Goal: Information Seeking & Learning: Find contact information

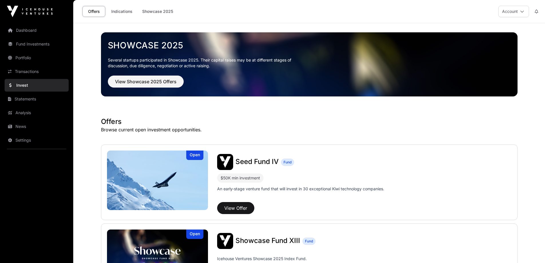
click at [510, 13] on button "Account" at bounding box center [513, 11] width 31 height 11
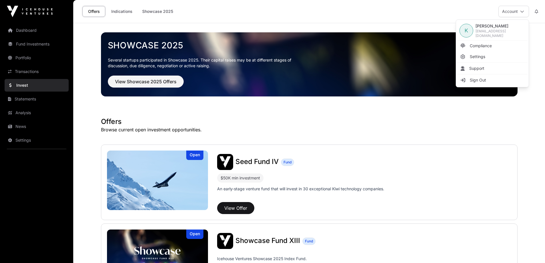
click at [477, 70] on link "Support" at bounding box center [492, 68] width 70 height 10
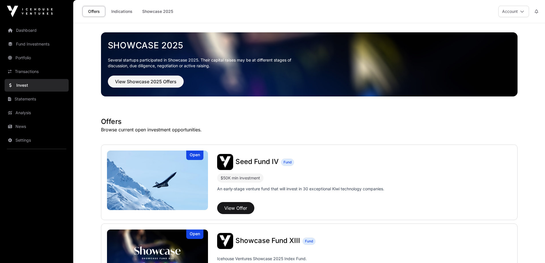
click at [522, 9] on icon at bounding box center [522, 11] width 4 height 4
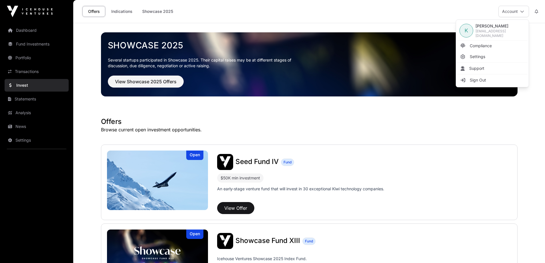
click at [492, 25] on span "[PERSON_NAME]" at bounding box center [500, 26] width 50 height 6
click at [465, 30] on span "K" at bounding box center [465, 31] width 3 height 8
click at [476, 55] on span "Settings" at bounding box center [476, 57] width 15 height 6
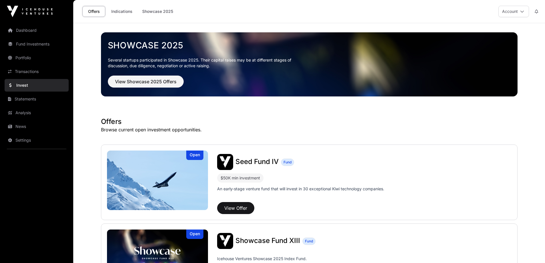
click at [28, 139] on link "Settings" at bounding box center [37, 140] width 64 height 13
click at [516, 13] on button "Account" at bounding box center [513, 11] width 31 height 11
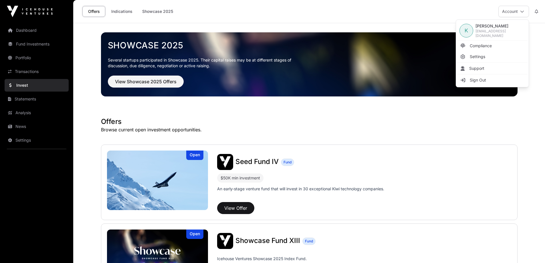
click at [472, 69] on span "Support" at bounding box center [476, 68] width 15 height 6
